Goal: Task Accomplishment & Management: Use online tool/utility

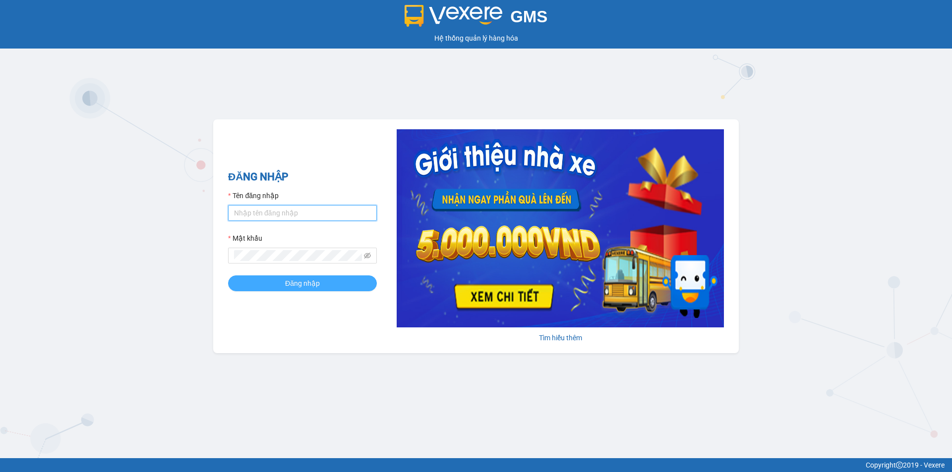
type input "an.tuantrung"
click at [292, 281] on span "Đăng nhập" at bounding box center [302, 283] width 35 height 11
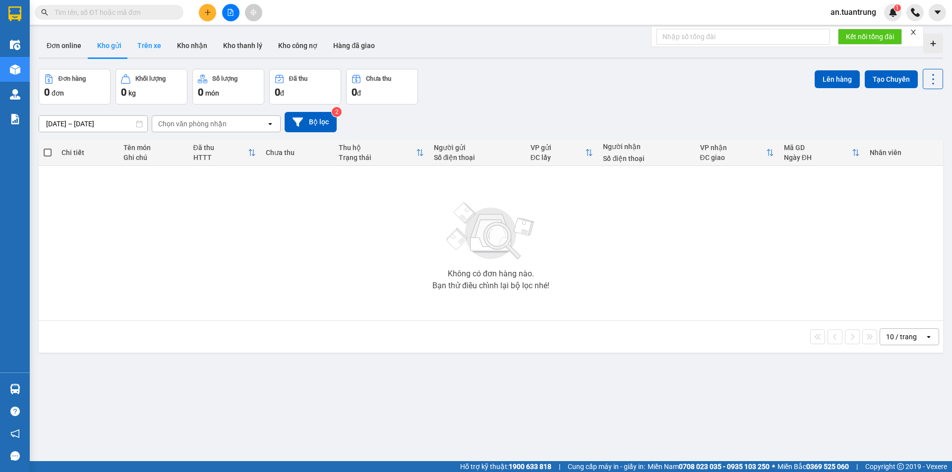
click at [158, 49] on button "Trên xe" at bounding box center [149, 46] width 40 height 24
